Goal: Information Seeking & Learning: Check status

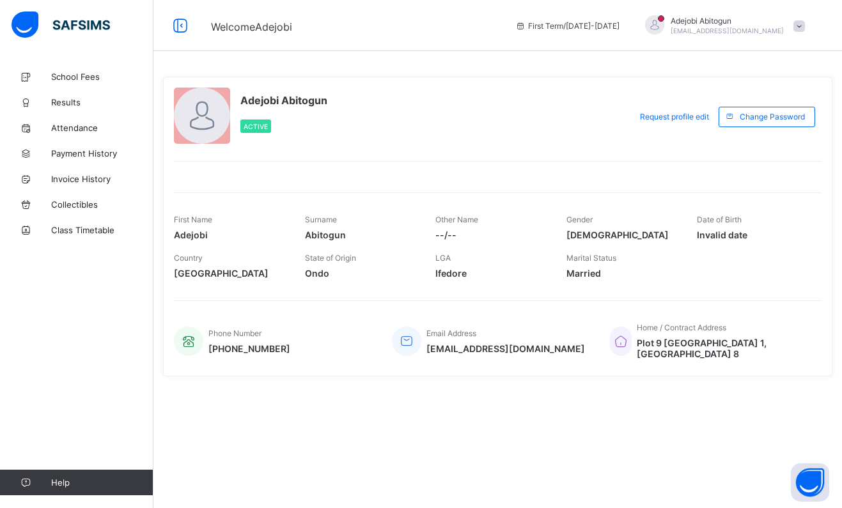
click at [664, 28] on div at bounding box center [654, 24] width 19 height 19
click at [737, 77] on span "Notifications" at bounding box center [763, 75] width 84 height 15
click at [81, 231] on span "Class Timetable" at bounding box center [102, 230] width 102 height 10
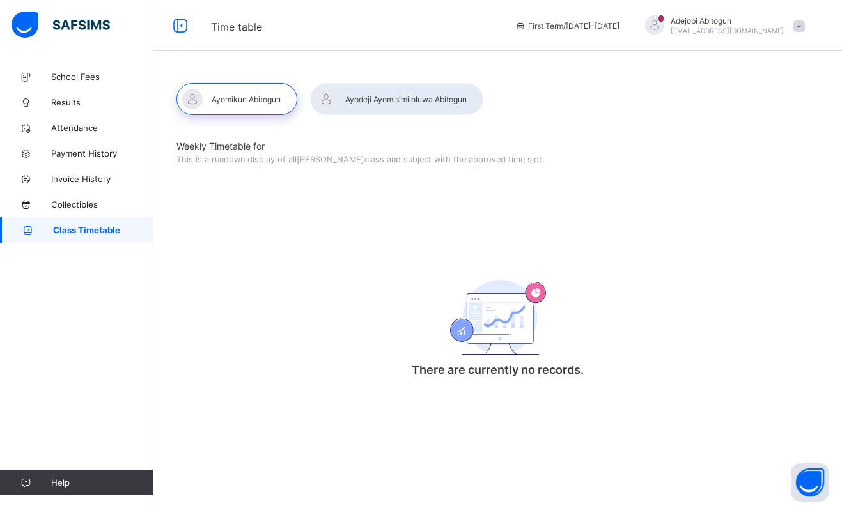
click at [391, 85] on div at bounding box center [396, 99] width 173 height 32
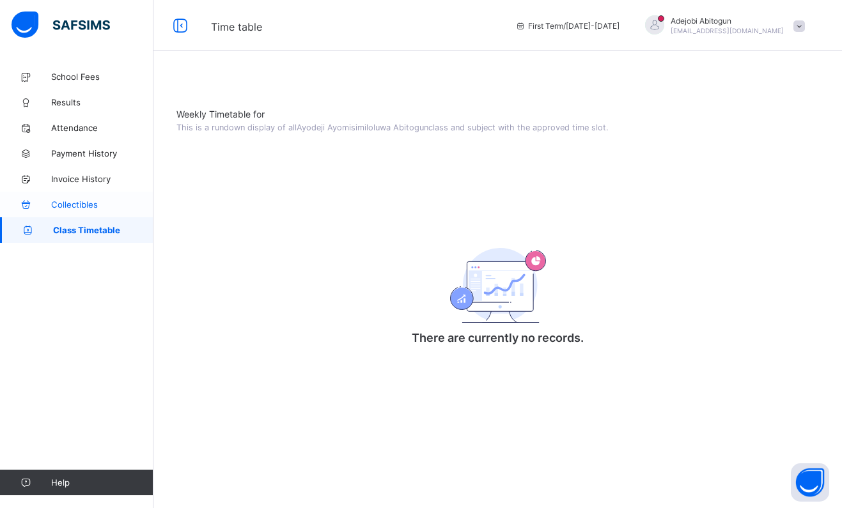
click at [79, 208] on span "Collectibles" at bounding box center [102, 204] width 102 height 10
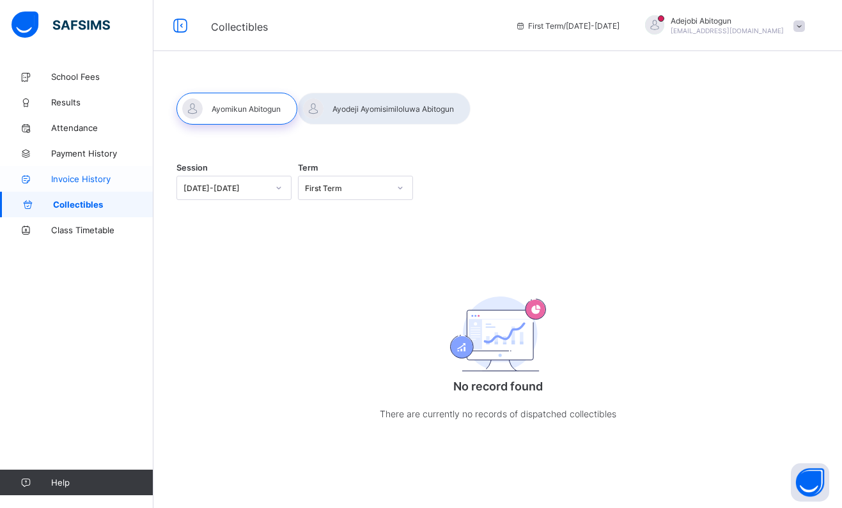
click at [85, 178] on span "Invoice History" at bounding box center [102, 179] width 102 height 10
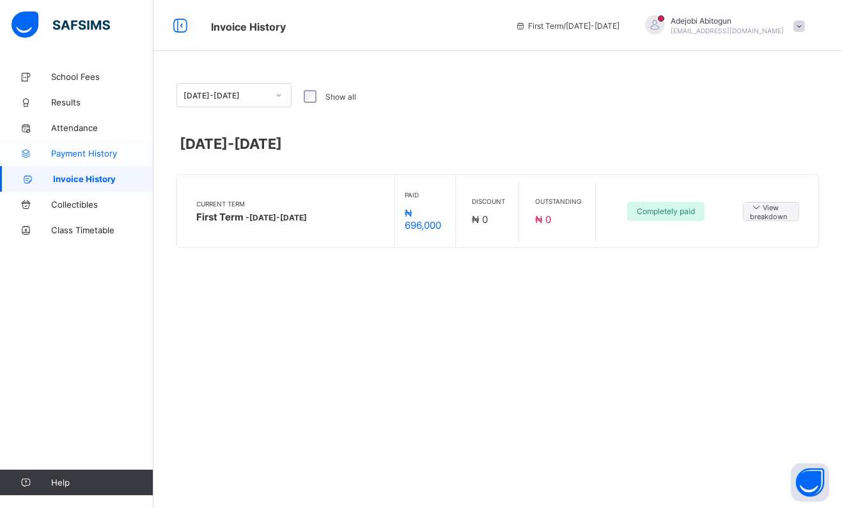
click at [65, 156] on span "Payment History" at bounding box center [102, 153] width 102 height 10
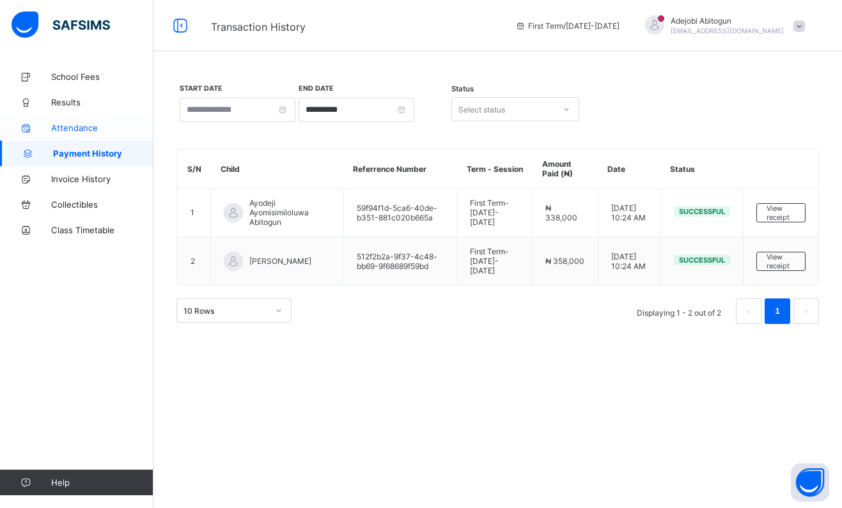
click at [56, 132] on span "Attendance" at bounding box center [102, 128] width 102 height 10
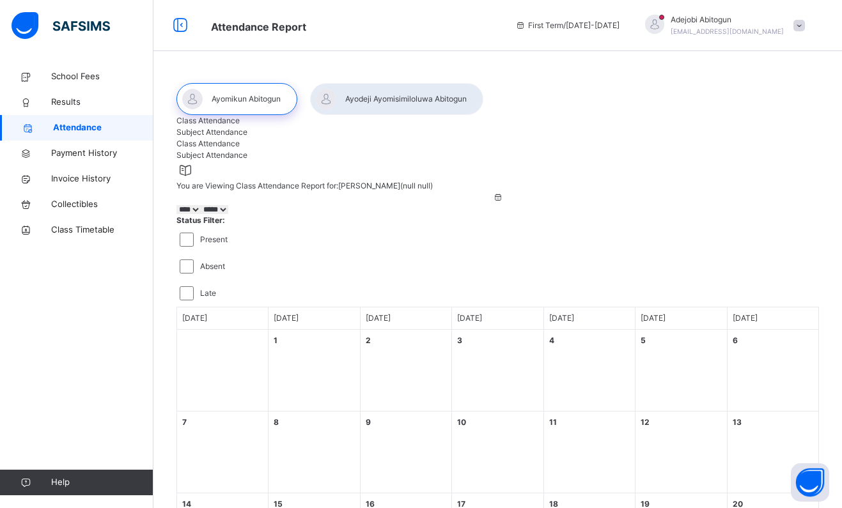
select select "****"
select select "*"
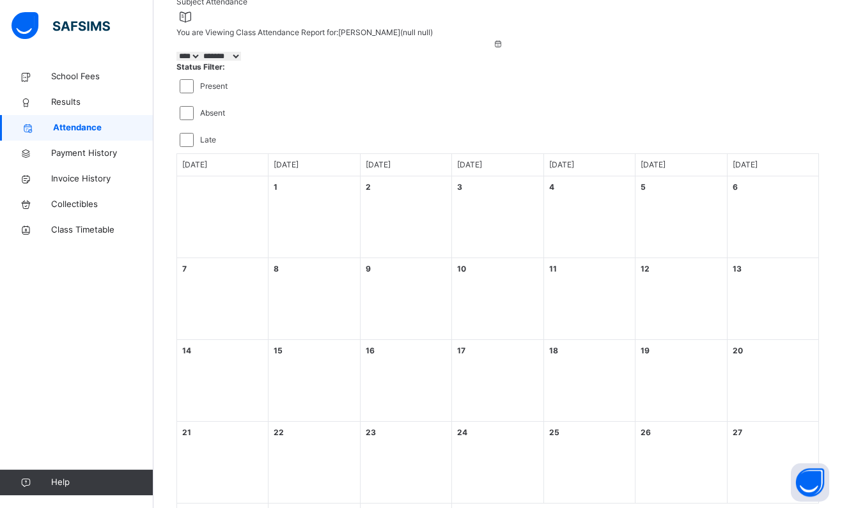
scroll to position [149, 0]
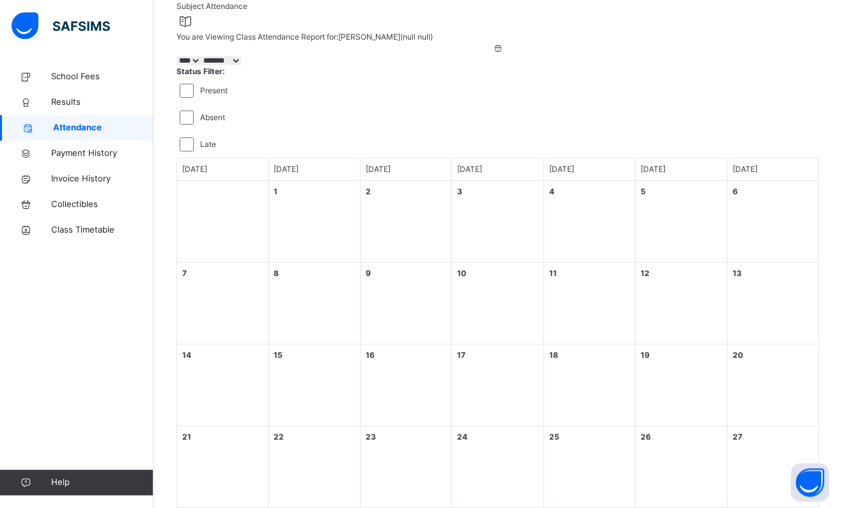
click at [326, 200] on div "1 [DATE]" at bounding box center [314, 222] width 91 height 82
click at [68, 106] on span "Results" at bounding box center [102, 102] width 102 height 13
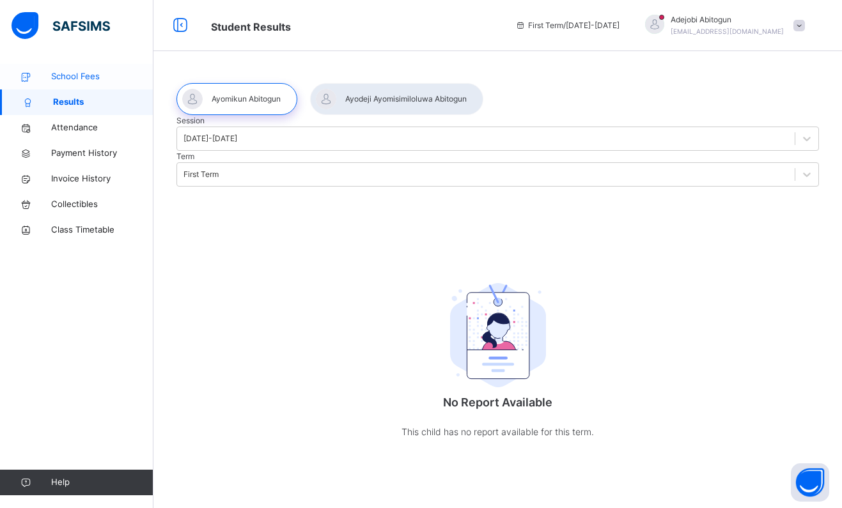
click at [70, 77] on span "School Fees" at bounding box center [102, 76] width 102 height 13
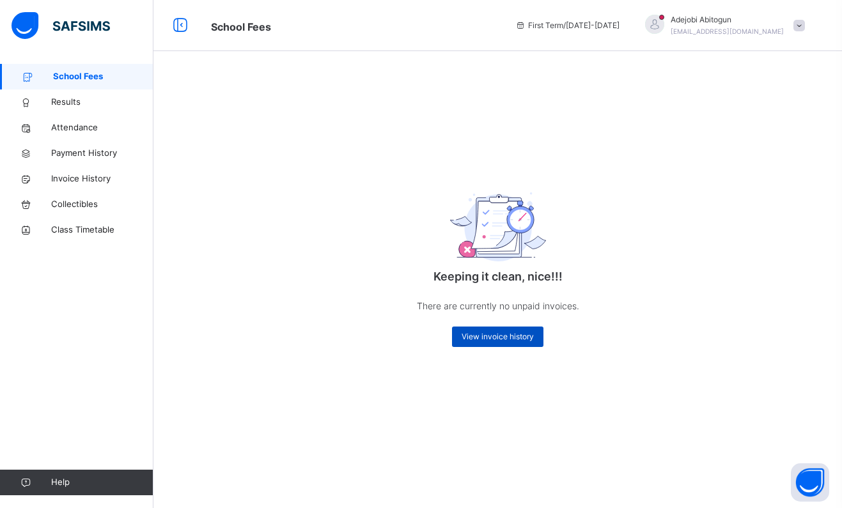
click at [489, 345] on div "View invoice history" at bounding box center [497, 337] width 91 height 20
click at [496, 336] on span "View invoice history" at bounding box center [498, 337] width 72 height 12
click at [506, 340] on span "View invoice history" at bounding box center [498, 337] width 72 height 12
